Goal: Navigation & Orientation: Find specific page/section

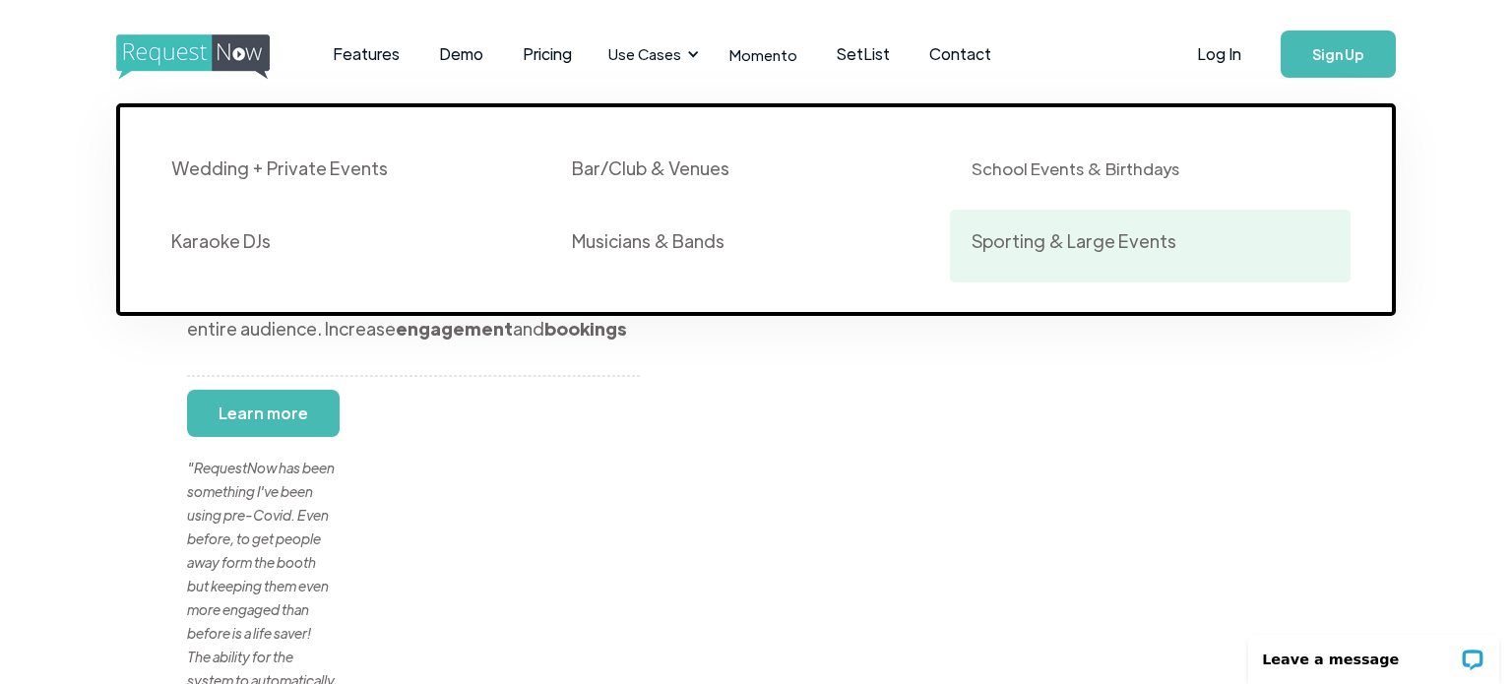
click at [1029, 240] on div "Sporting & Large Events" at bounding box center [1073, 241] width 205 height 24
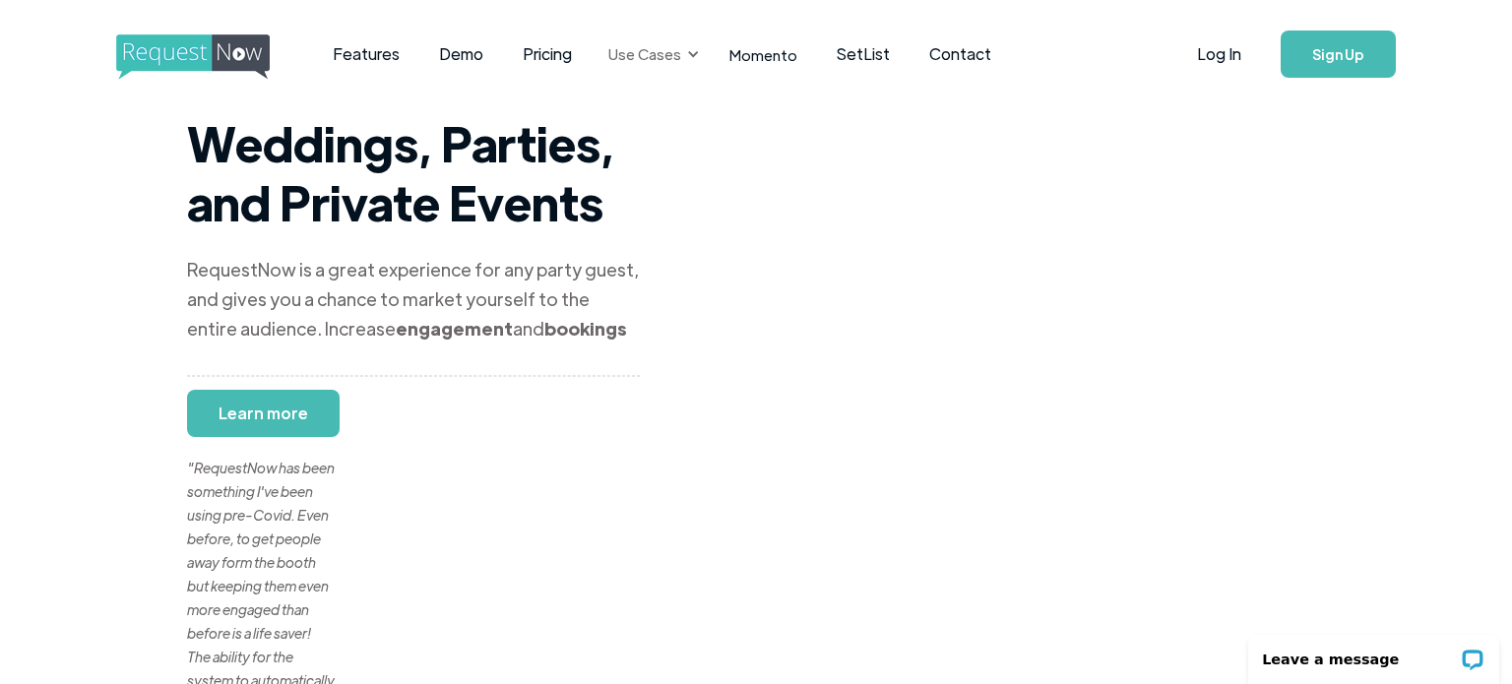
click at [652, 52] on div "Use Cases" at bounding box center [644, 54] width 73 height 22
click at [686, 62] on div "Use Cases" at bounding box center [650, 54] width 108 height 61
